Goal: Information Seeking & Learning: Learn about a topic

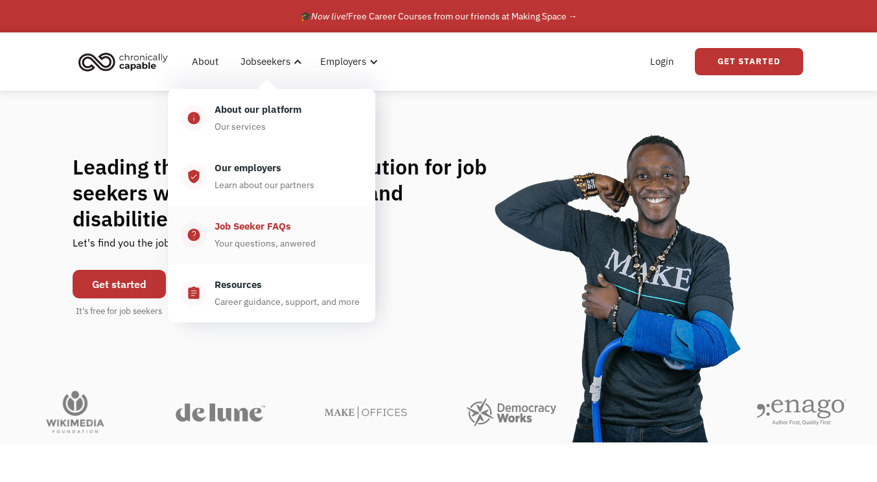
click at [268, 237] on div "Your questions, anwered" at bounding box center [265, 243] width 101 height 16
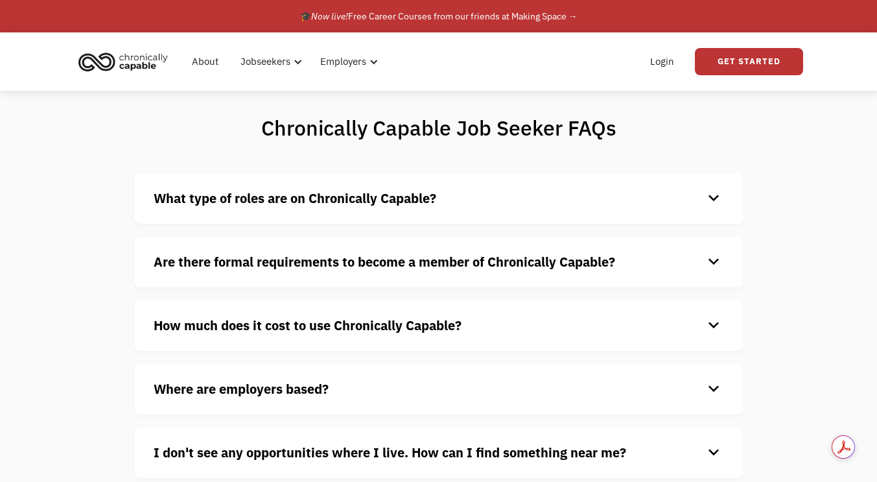
scroll to position [13, 0]
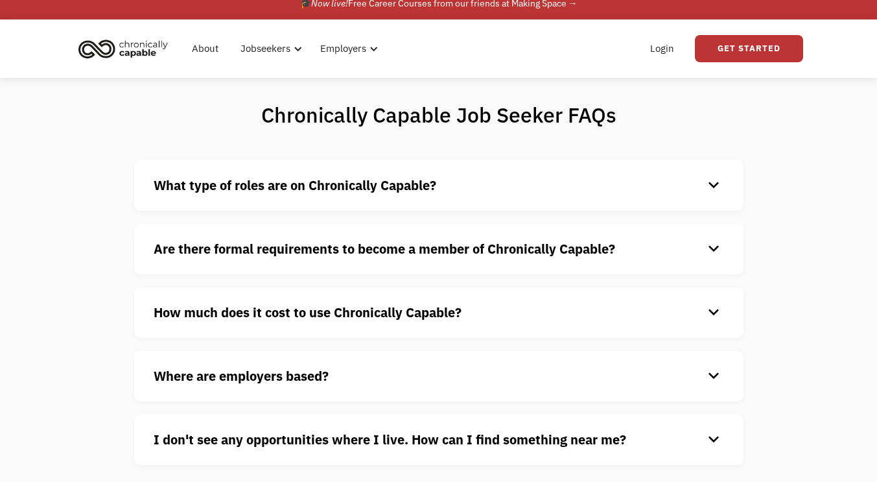
click at [285, 193] on strong "What type of roles are on Chronically Capable?" at bounding box center [295, 185] width 283 height 18
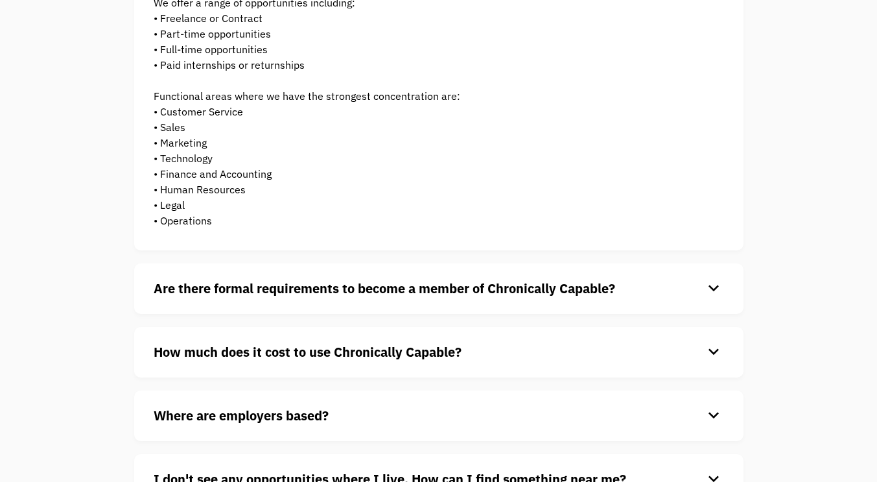
scroll to position [0, 0]
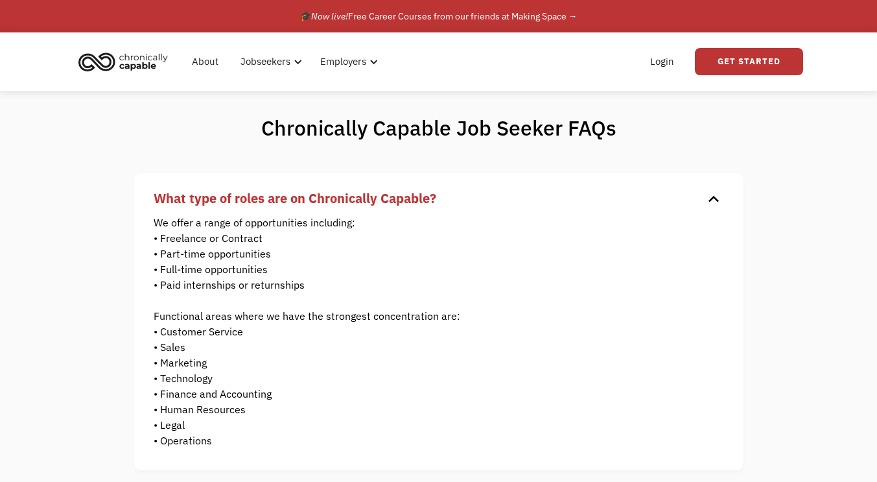
click at [123, 59] on img "home" at bounding box center [123, 61] width 97 height 29
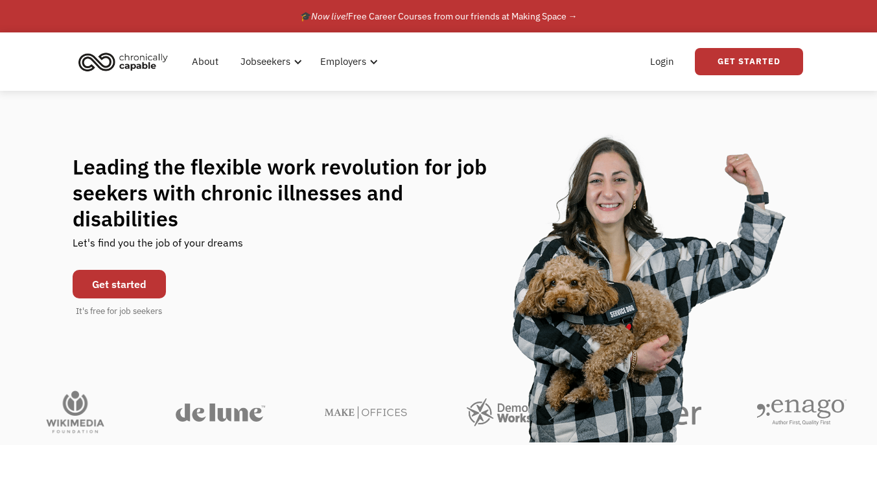
scroll to position [1, 0]
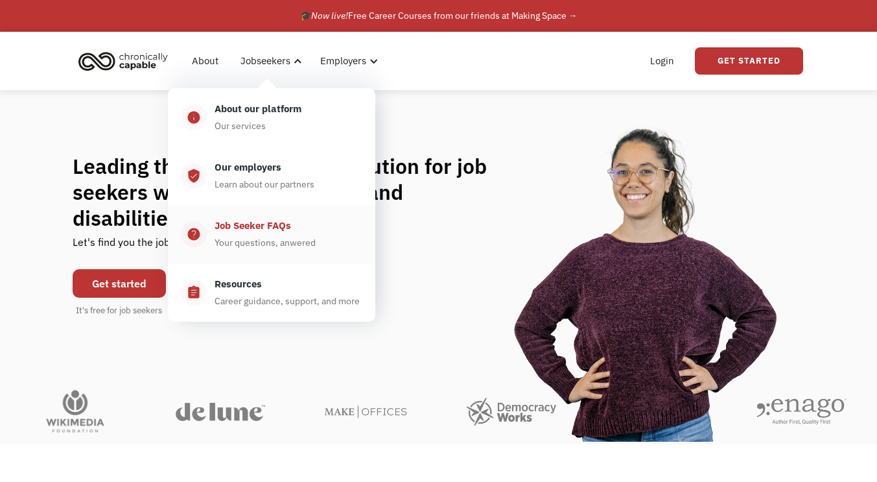
click at [237, 244] on div "Your questions, anwered" at bounding box center [265, 243] width 101 height 16
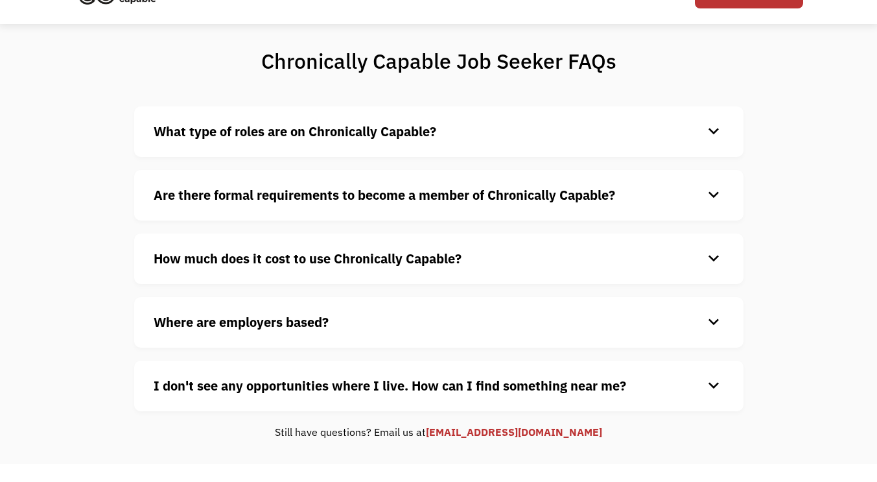
scroll to position [67, 0]
click at [300, 196] on strong "Are there formal requirements to become a member of Chronically Capable?" at bounding box center [385, 194] width 462 height 18
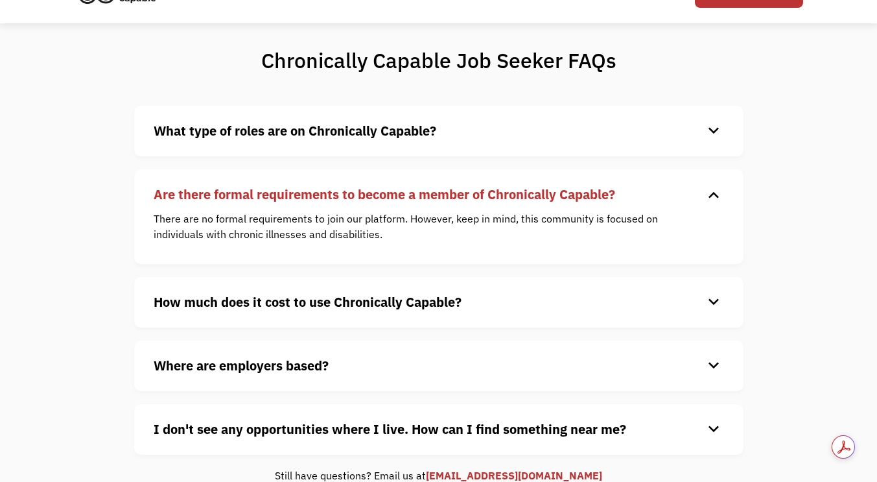
click at [314, 305] on strong "How much does it cost to use Chronically Capable?" at bounding box center [308, 302] width 308 height 18
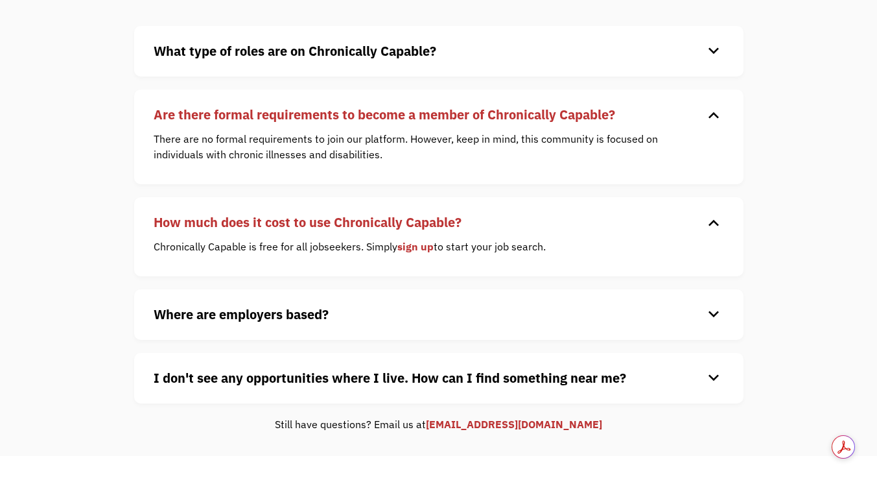
scroll to position [148, 0]
click at [304, 319] on strong "Where are employers based?" at bounding box center [241, 314] width 175 height 18
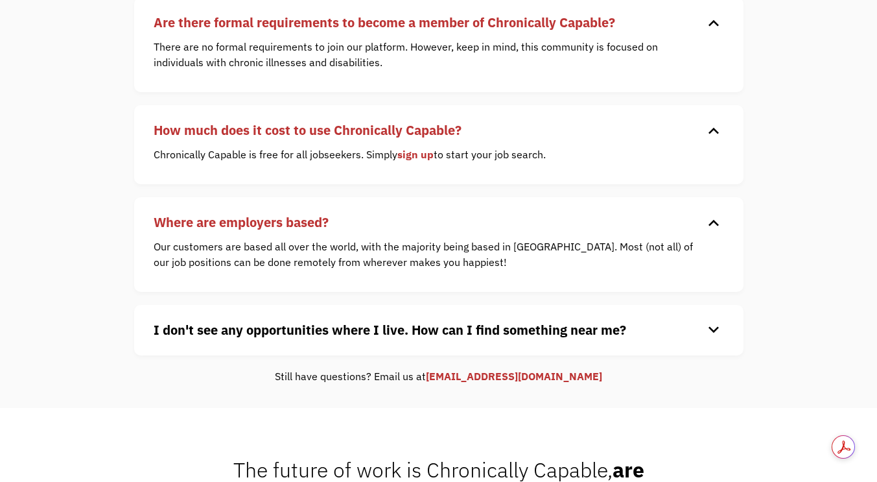
scroll to position [260, 0]
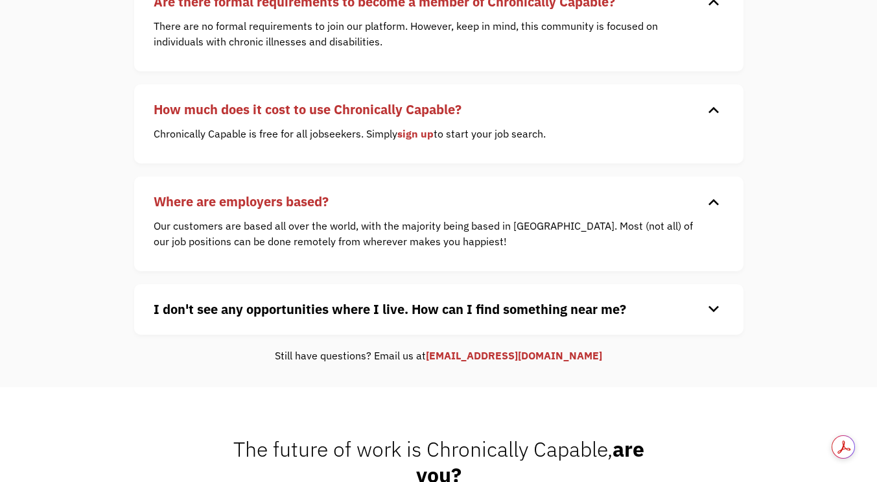
click at [252, 308] on strong "I don't see any opportunities where I live. How can I find something near me?" at bounding box center [390, 309] width 473 height 18
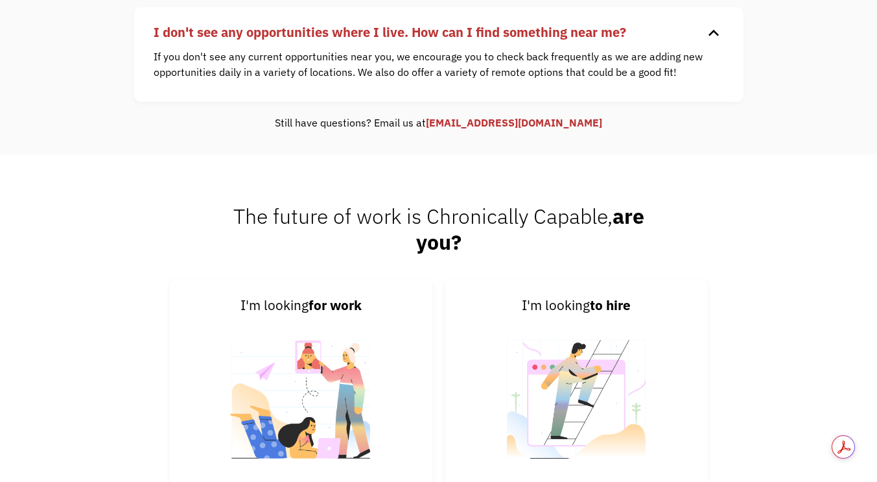
scroll to position [0, 0]
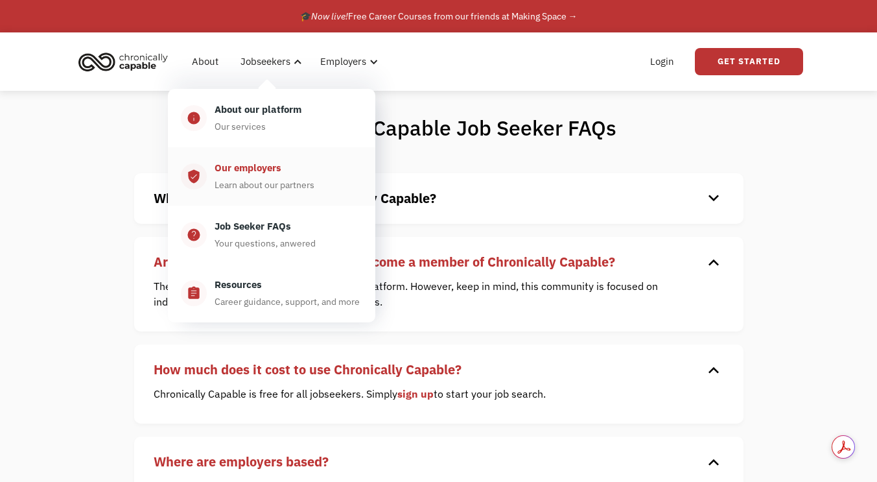
click at [259, 167] on div "Our employers" at bounding box center [248, 168] width 67 height 16
